Goal: Find specific page/section: Find specific page/section

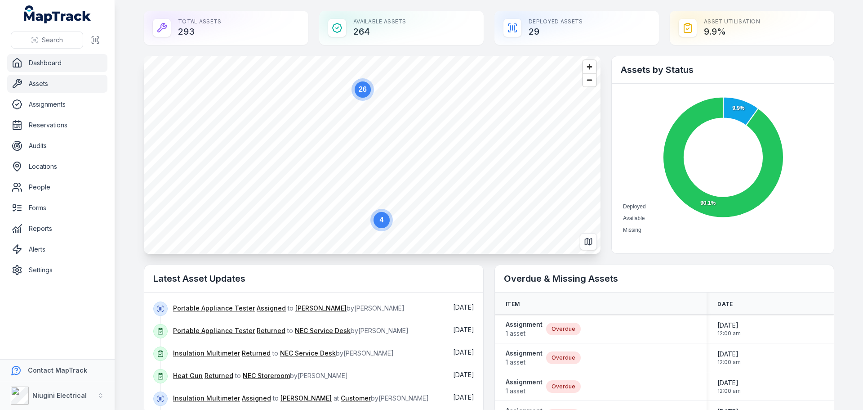
click at [38, 85] on link "Assets" at bounding box center [57, 84] width 100 height 18
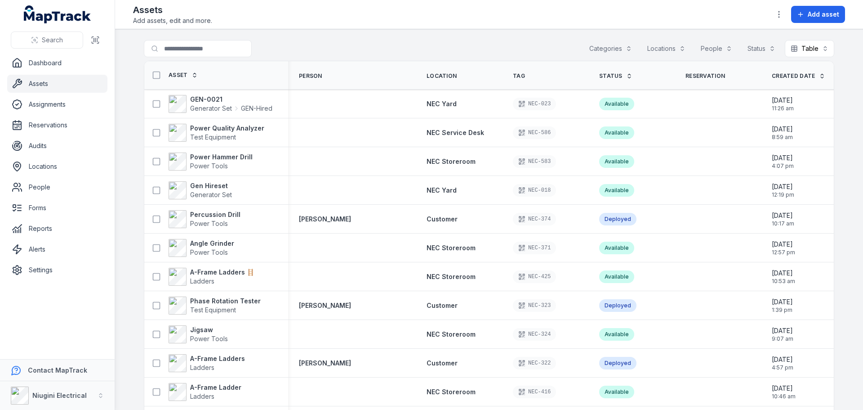
click at [613, 45] on button "Categories" at bounding box center [611, 48] width 54 height 17
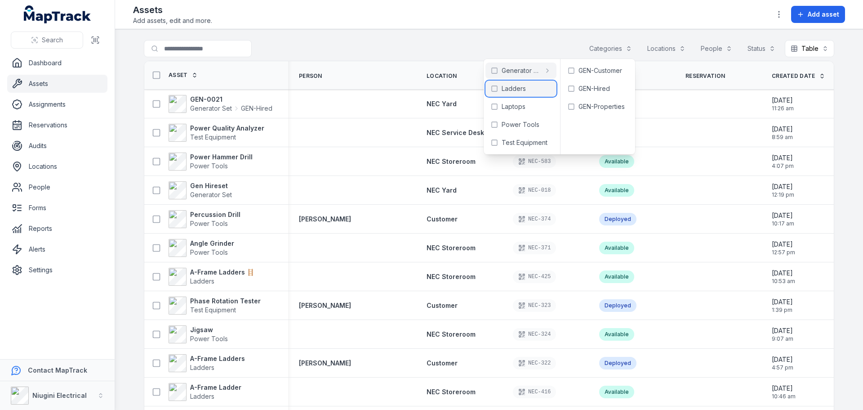
click at [517, 88] on span "Ladders" at bounding box center [514, 88] width 24 height 9
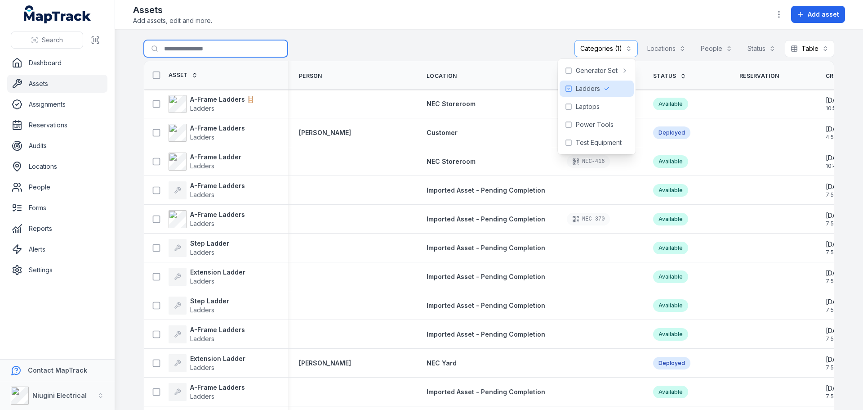
click at [206, 52] on input "Search for assets" at bounding box center [216, 48] width 144 height 17
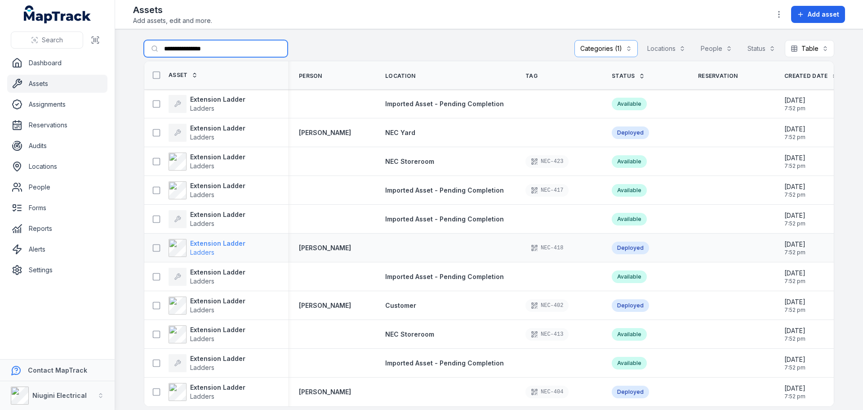
type input "**********"
click at [193, 249] on span "Ladders" at bounding box center [202, 252] width 24 height 8
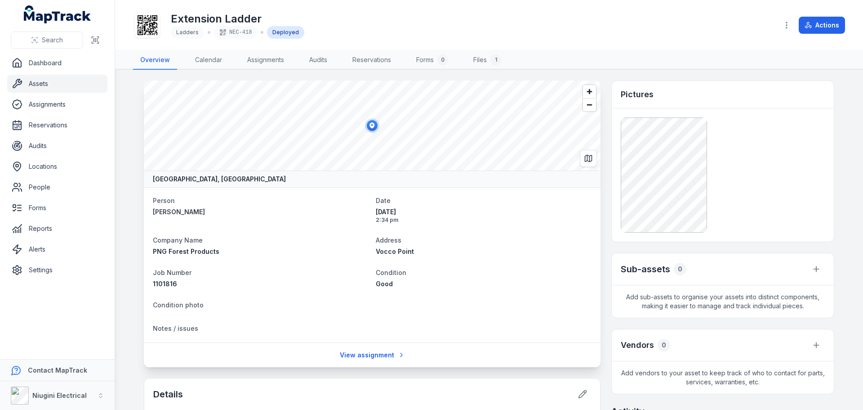
click at [40, 85] on link "Assets" at bounding box center [57, 84] width 100 height 18
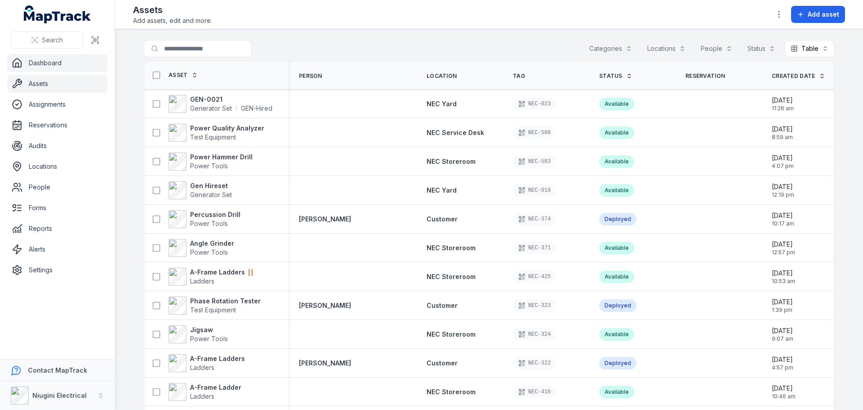
click at [44, 68] on link "Dashboard" at bounding box center [57, 63] width 100 height 18
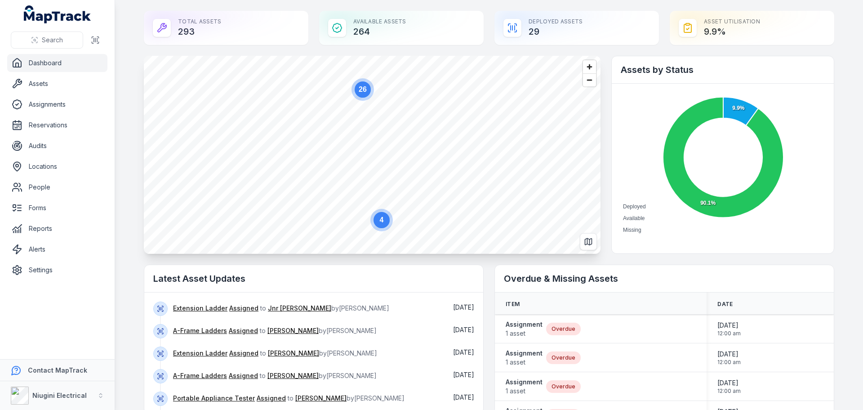
click at [28, 65] on link "Dashboard" at bounding box center [57, 63] width 100 height 18
